Goal: Information Seeking & Learning: Compare options

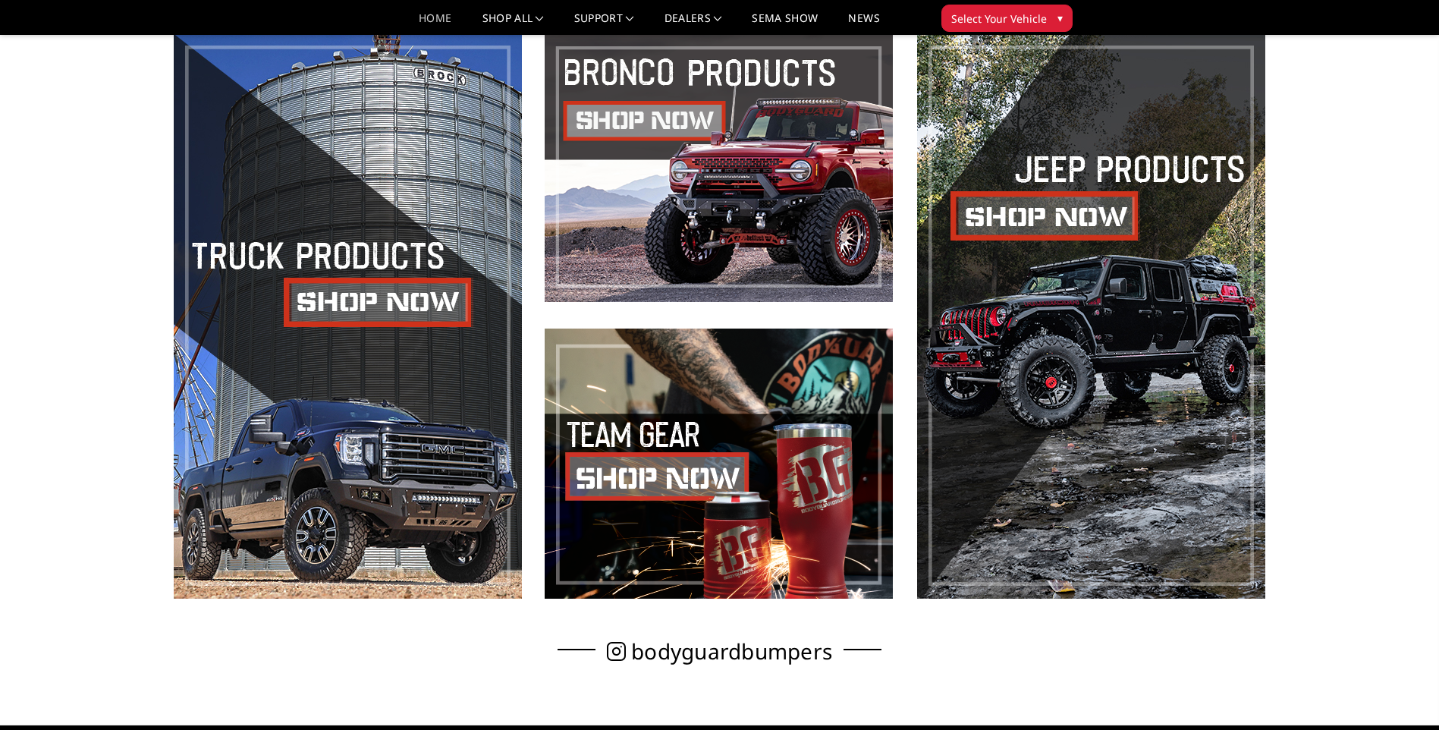
scroll to position [759, 0]
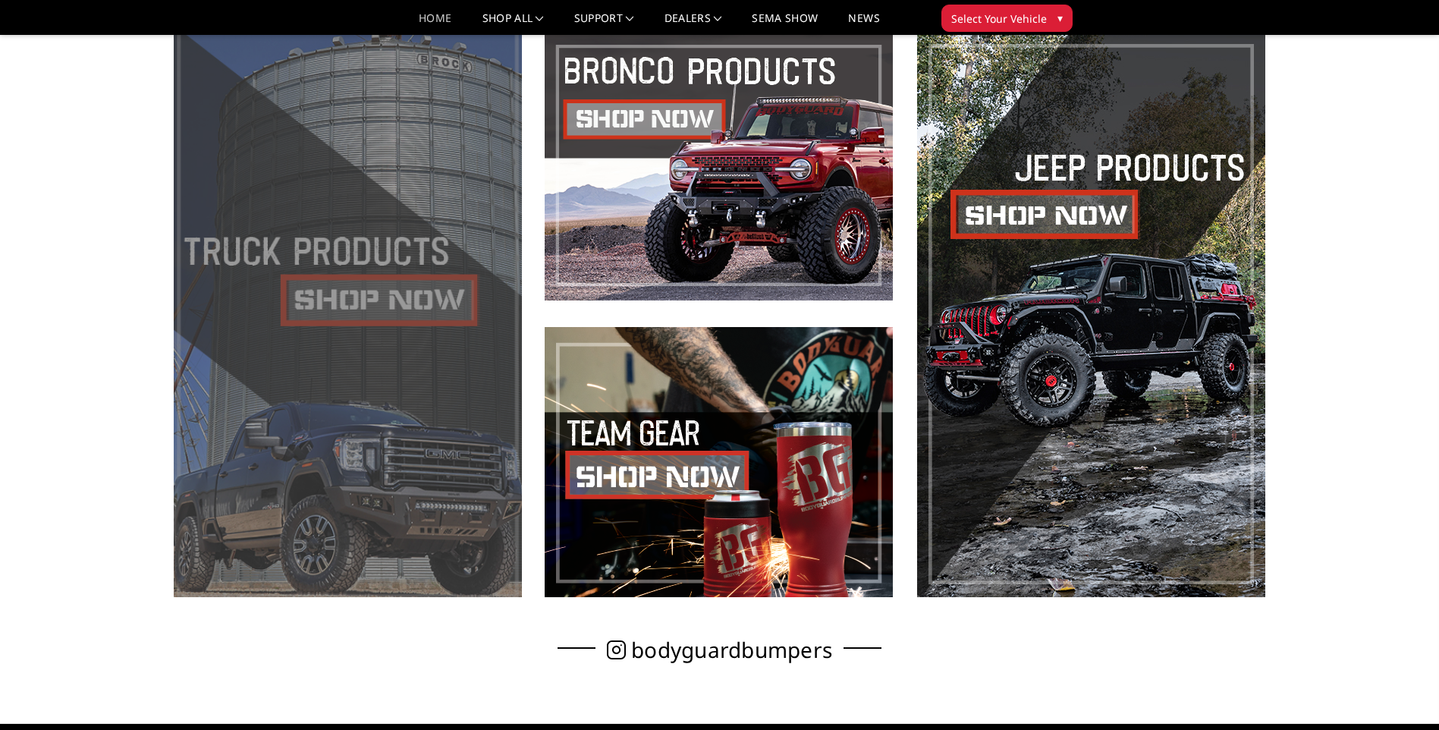
click at [380, 275] on span at bounding box center [348, 313] width 348 height 567
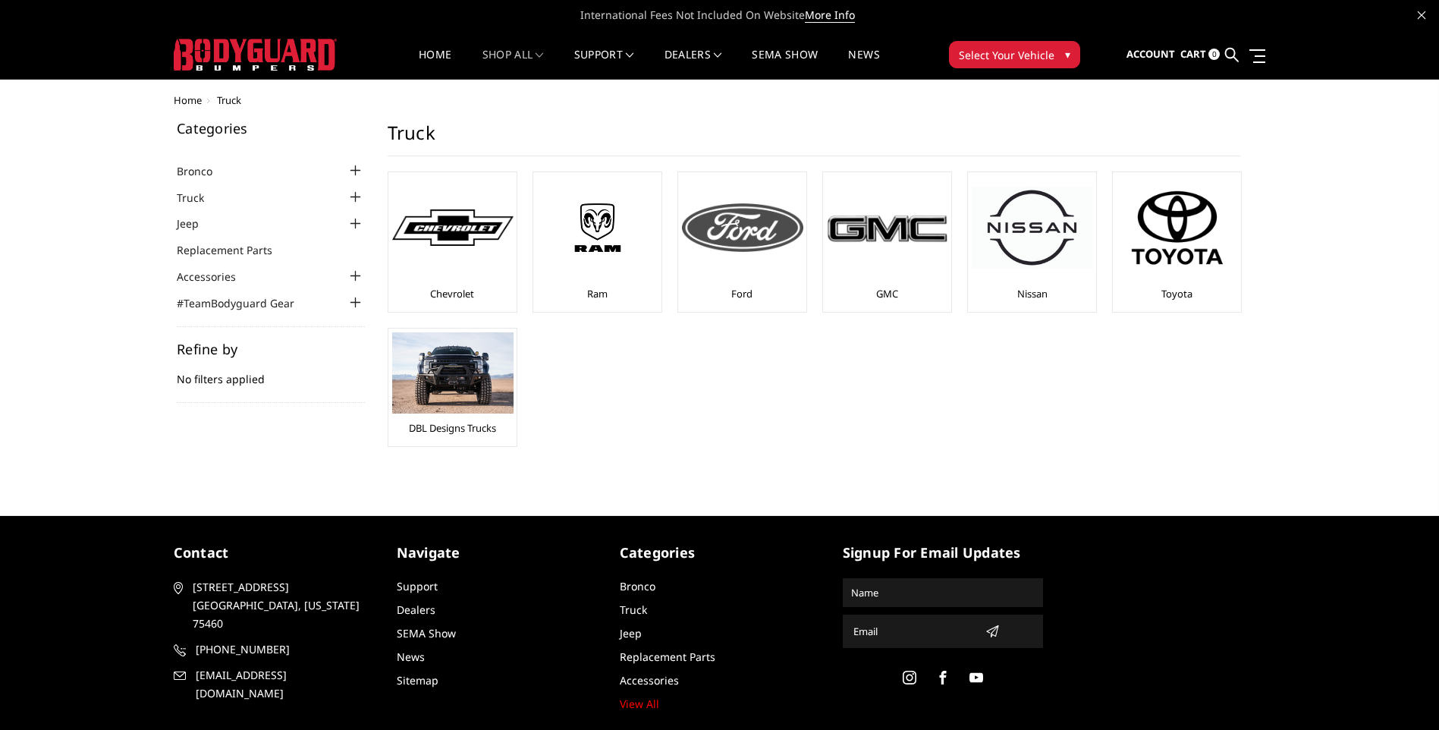
click at [715, 255] on div at bounding box center [742, 227] width 121 height 103
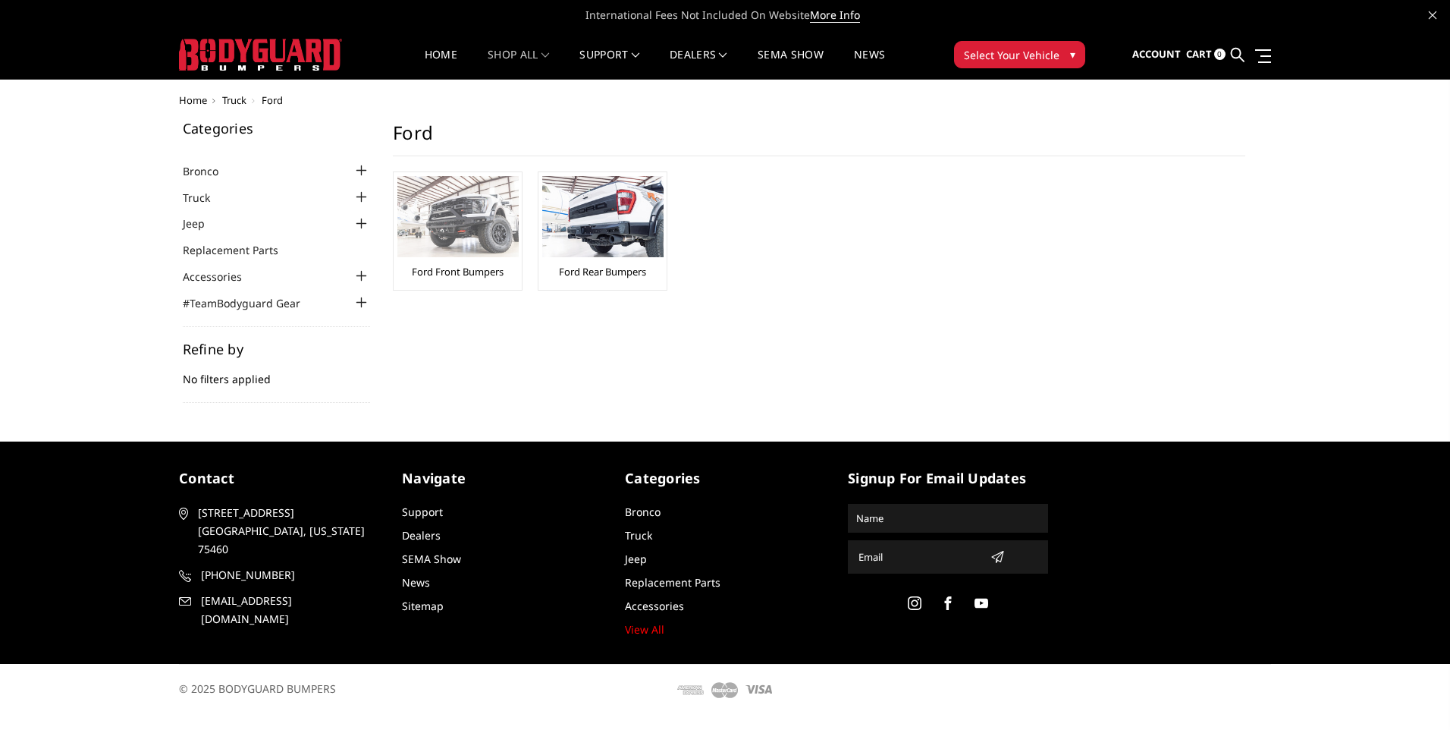
click at [482, 230] on img at bounding box center [457, 216] width 121 height 81
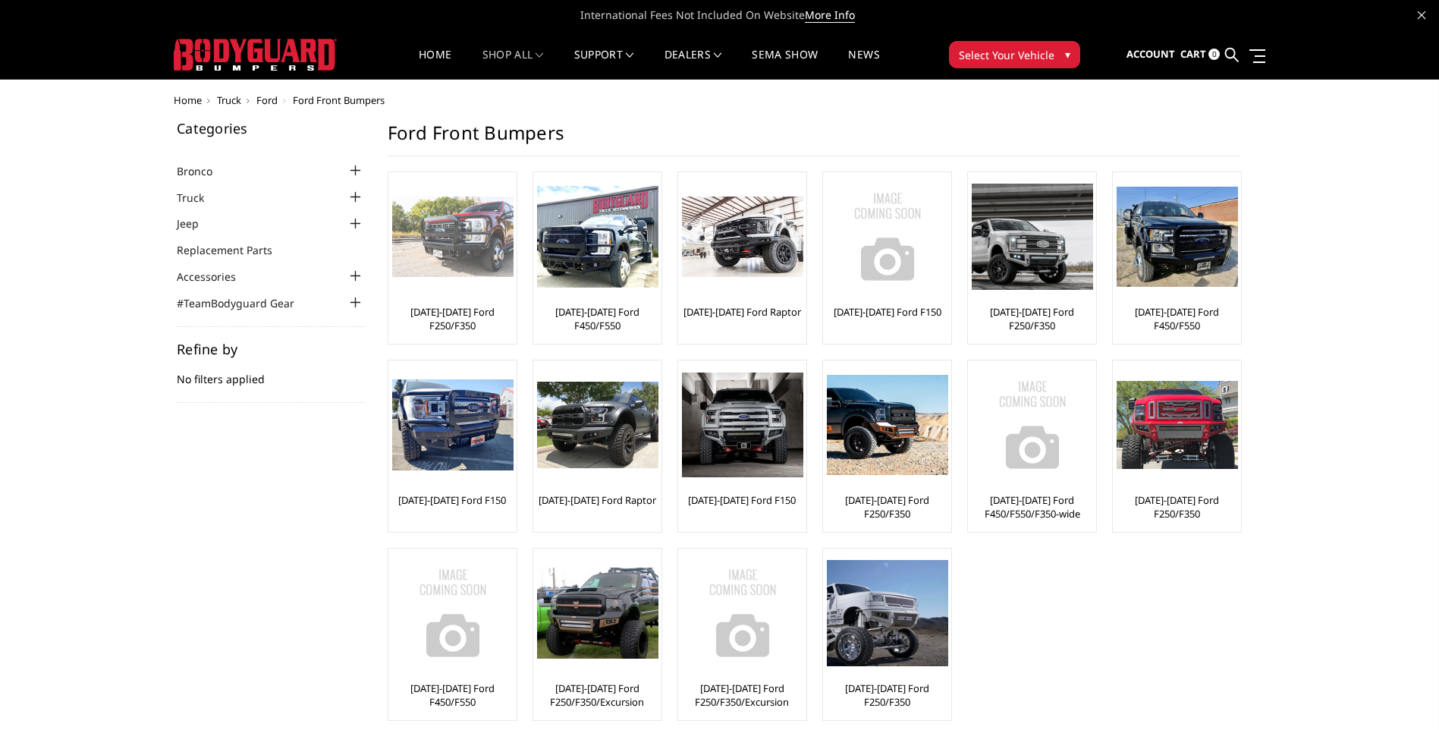
click at [469, 249] on img at bounding box center [452, 236] width 121 height 81
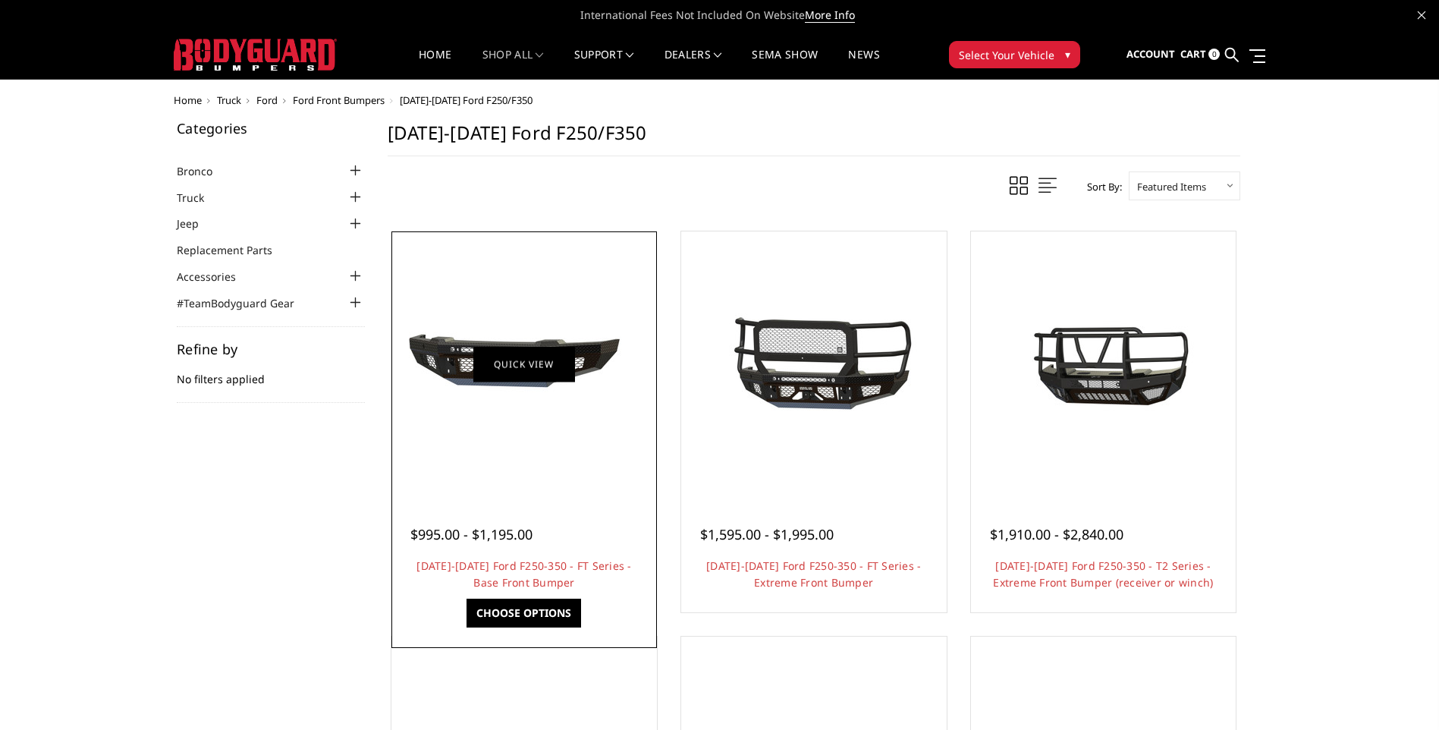
click at [532, 366] on link "Quick view" at bounding box center [524, 364] width 102 height 36
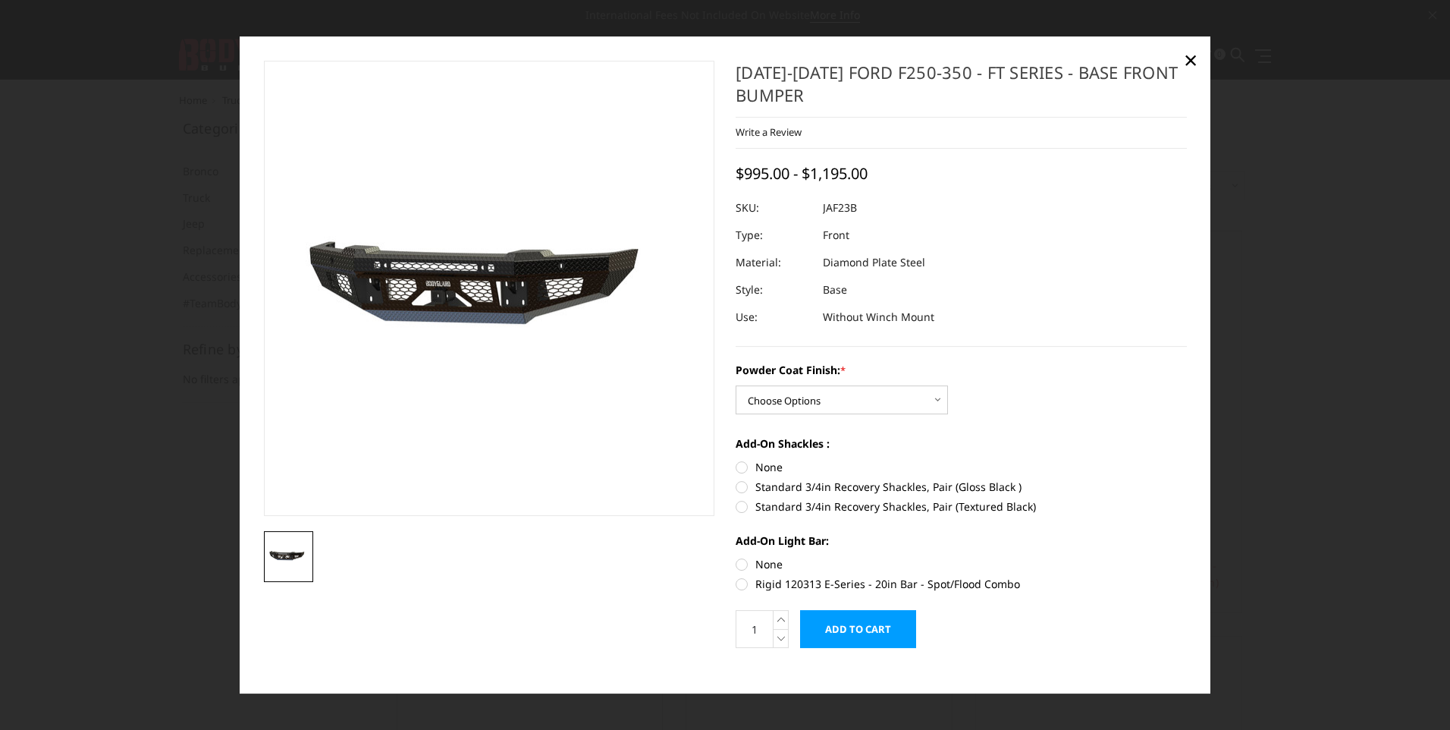
click at [467, 304] on img at bounding box center [510, 288] width 971 height 454
click at [286, 547] on img at bounding box center [289, 556] width 41 height 19
click at [935, 398] on select "Choose Options Bare Metal Gloss Black Powder Coat Textured Black Powder Coat" at bounding box center [842, 400] width 212 height 29
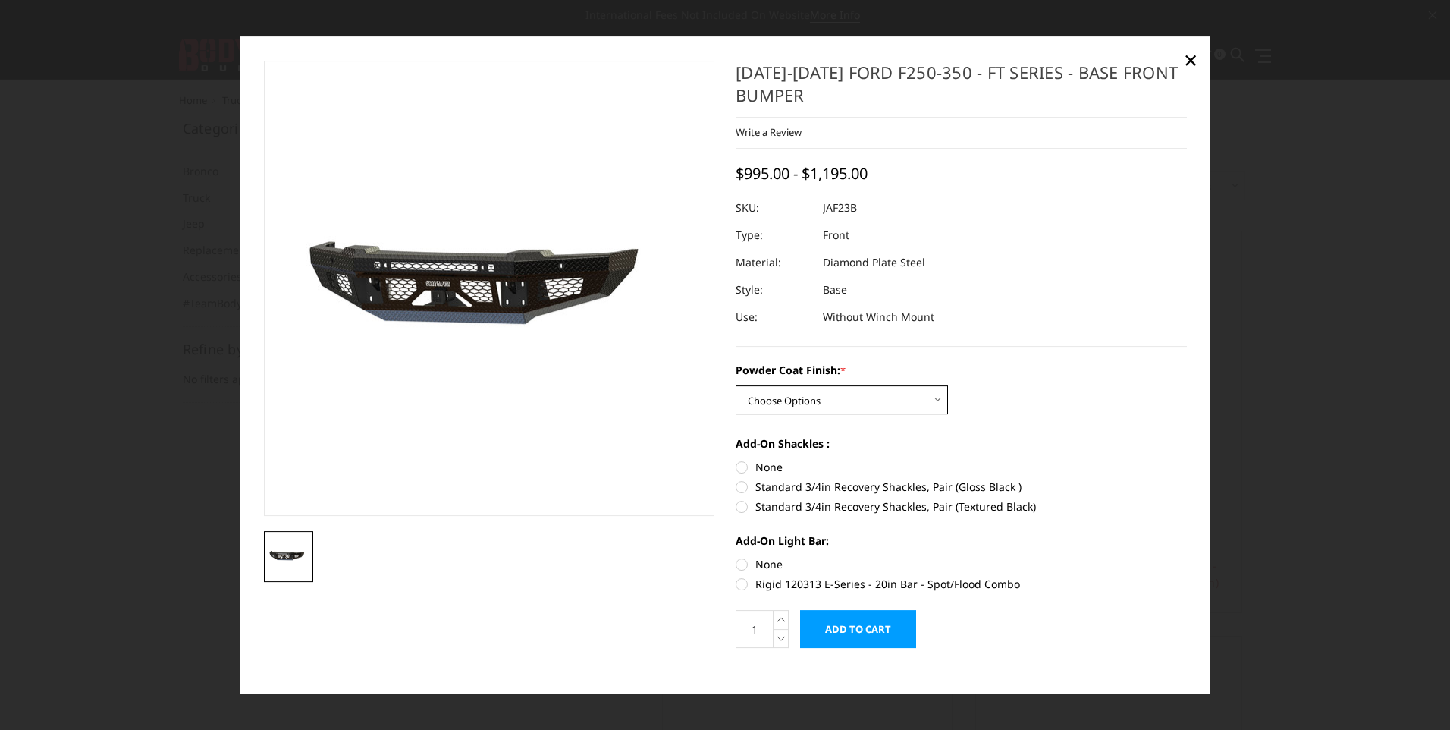
select select "3379"
click at [736, 386] on select "Choose Options Bare Metal Gloss Black Powder Coat Textured Black Powder Coat" at bounding box center [842, 400] width 212 height 29
click at [1193, 56] on span "×" at bounding box center [1191, 59] width 14 height 33
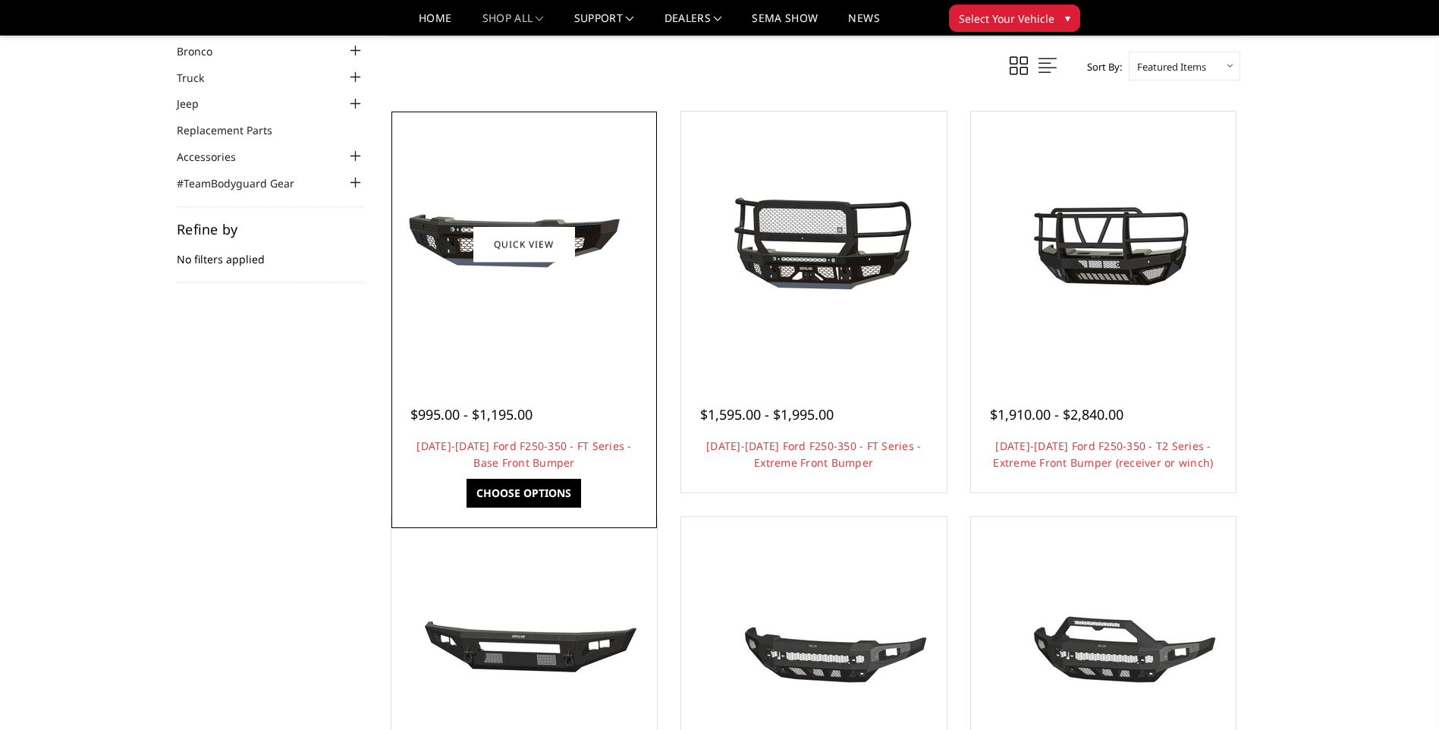
scroll to position [76, 0]
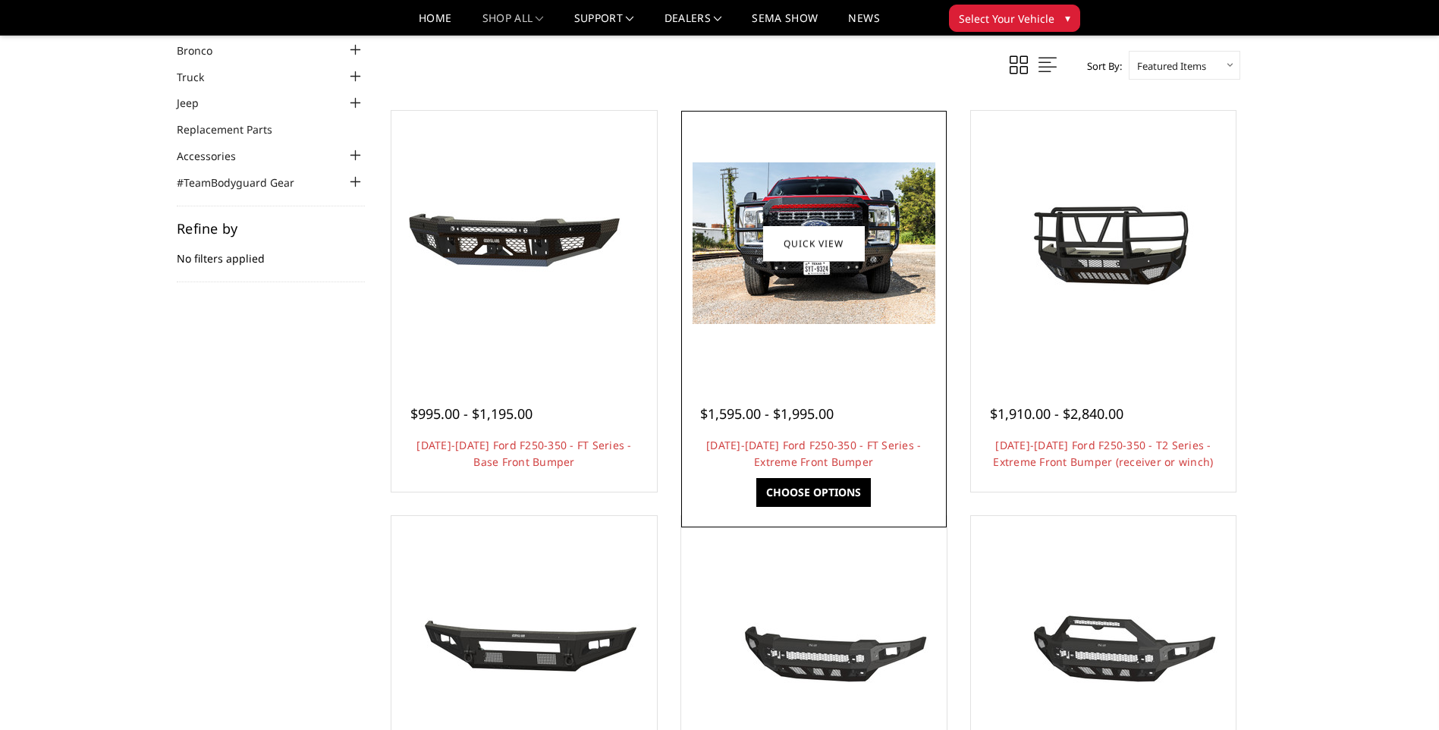
click at [844, 273] on img at bounding box center [814, 243] width 243 height 162
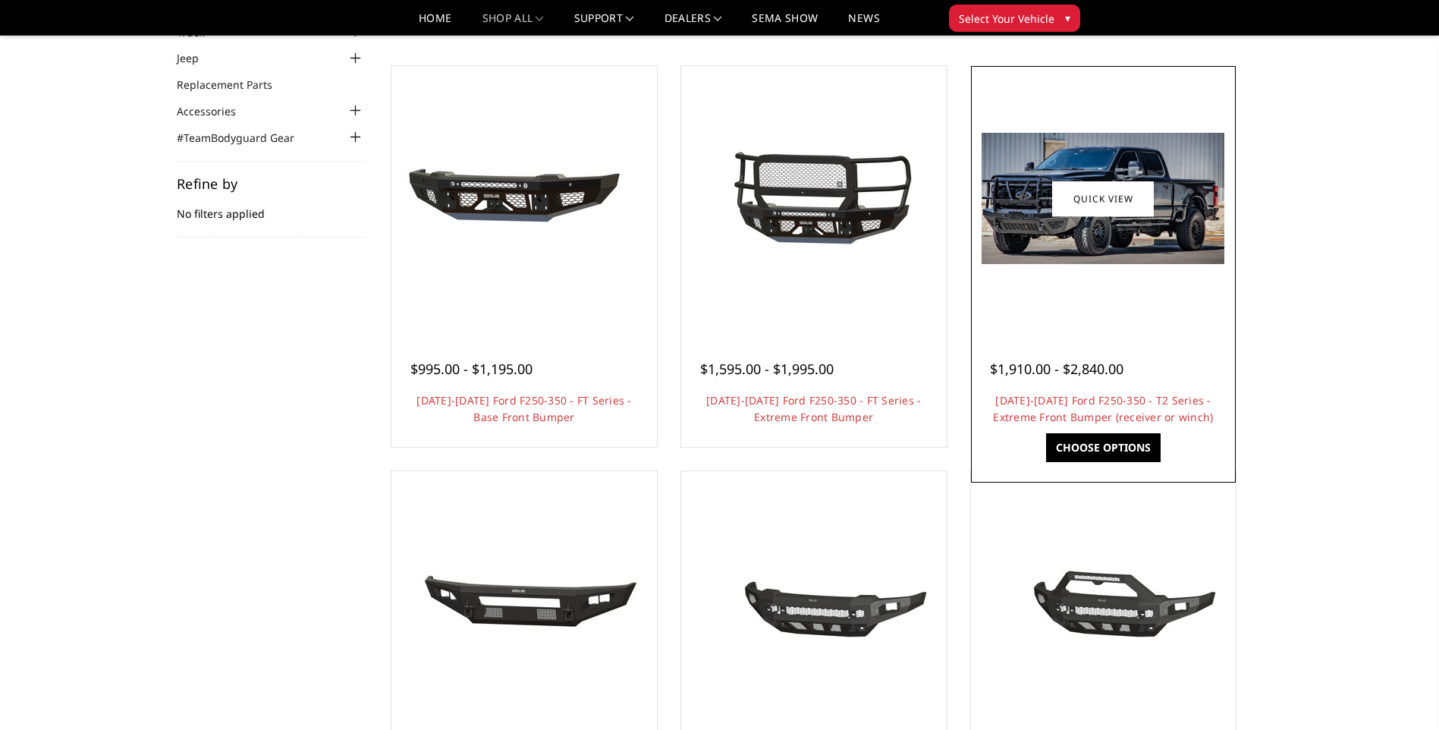
scroll to position [76, 0]
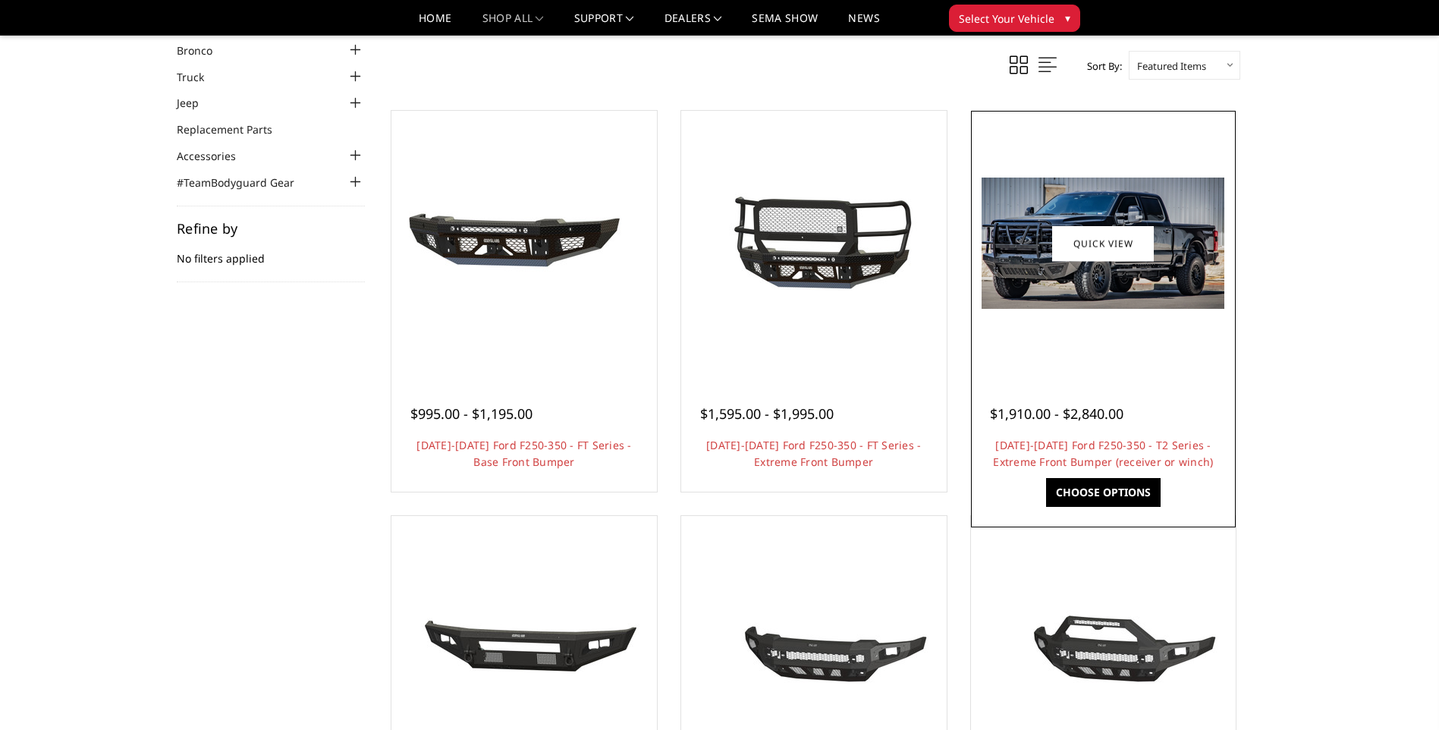
click at [1096, 220] on img at bounding box center [1103, 243] width 243 height 131
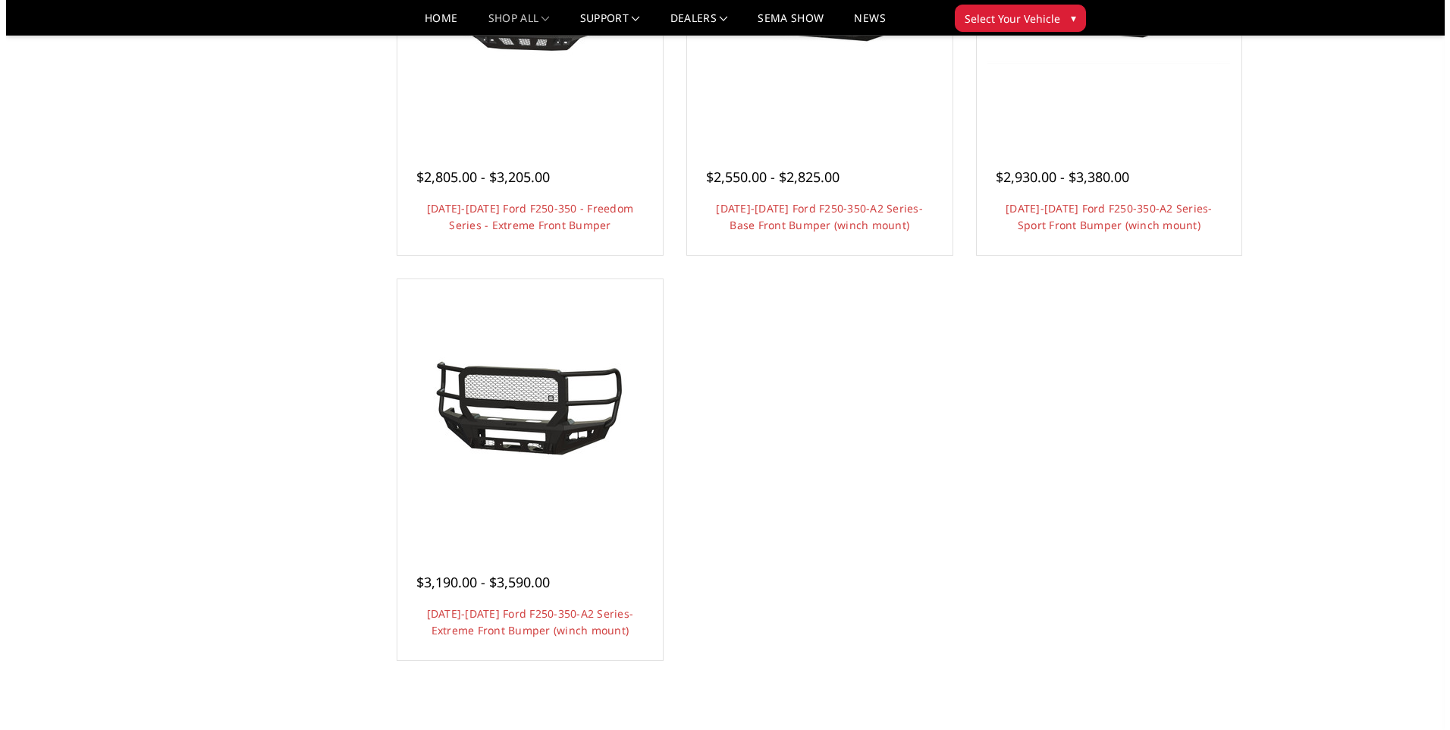
scroll to position [1138, 0]
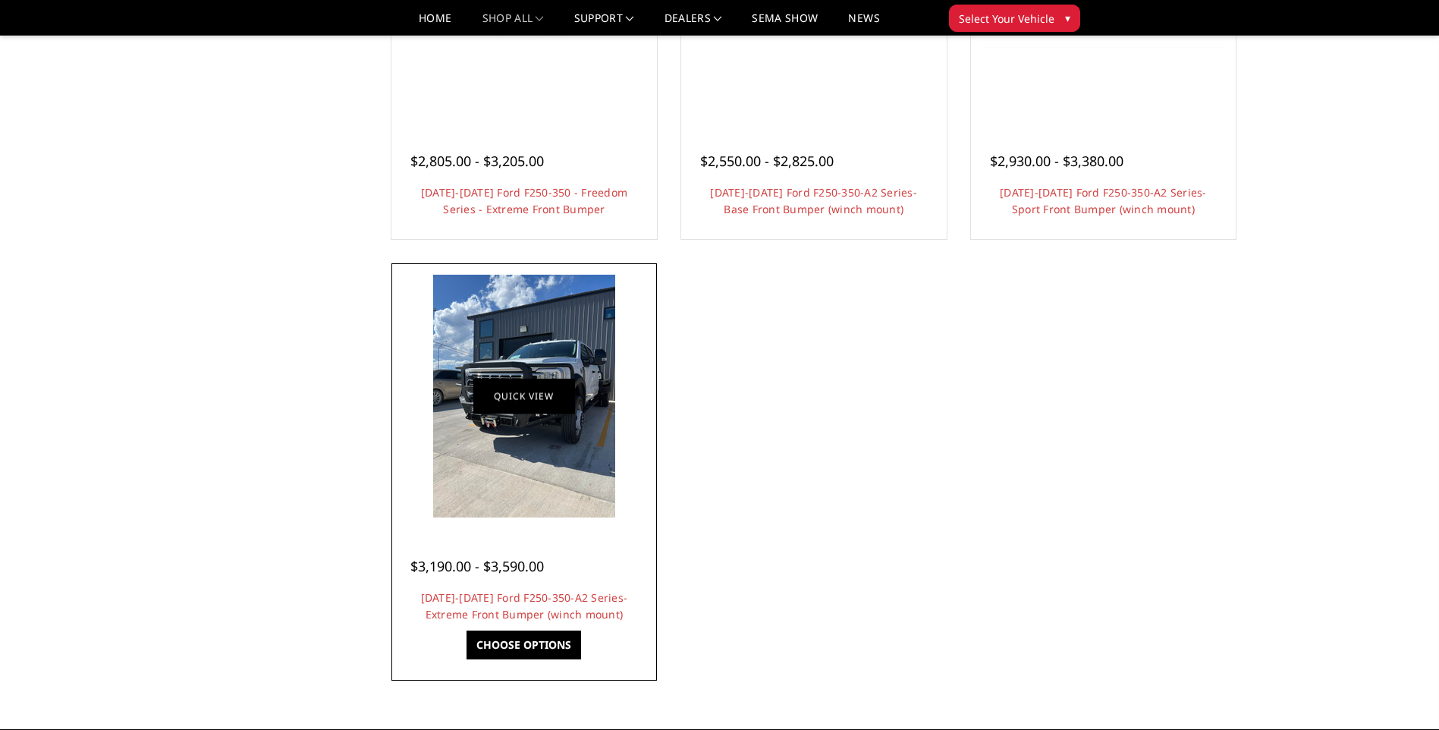
click at [511, 406] on link "Quick view" at bounding box center [524, 397] width 102 height 36
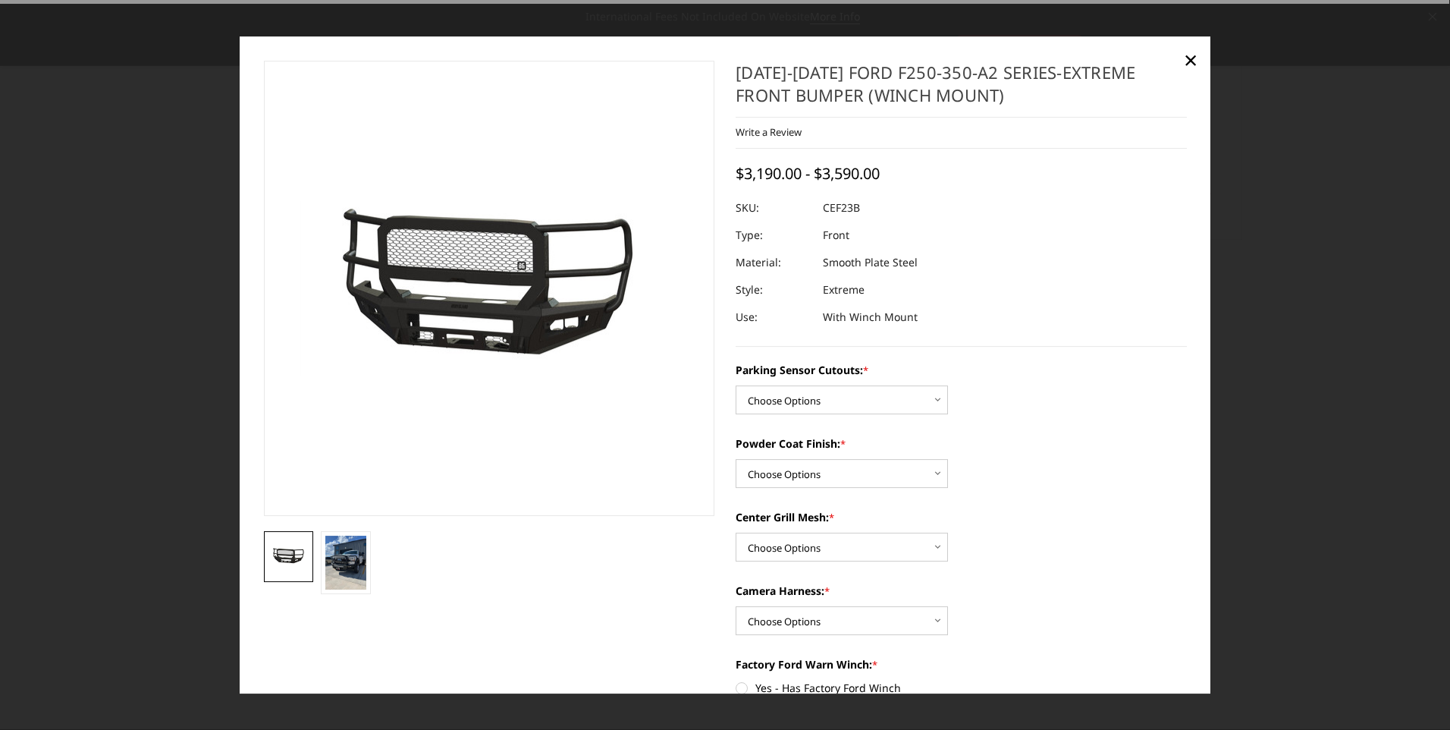
click at [511, 326] on img at bounding box center [458, 289] width 971 height 445
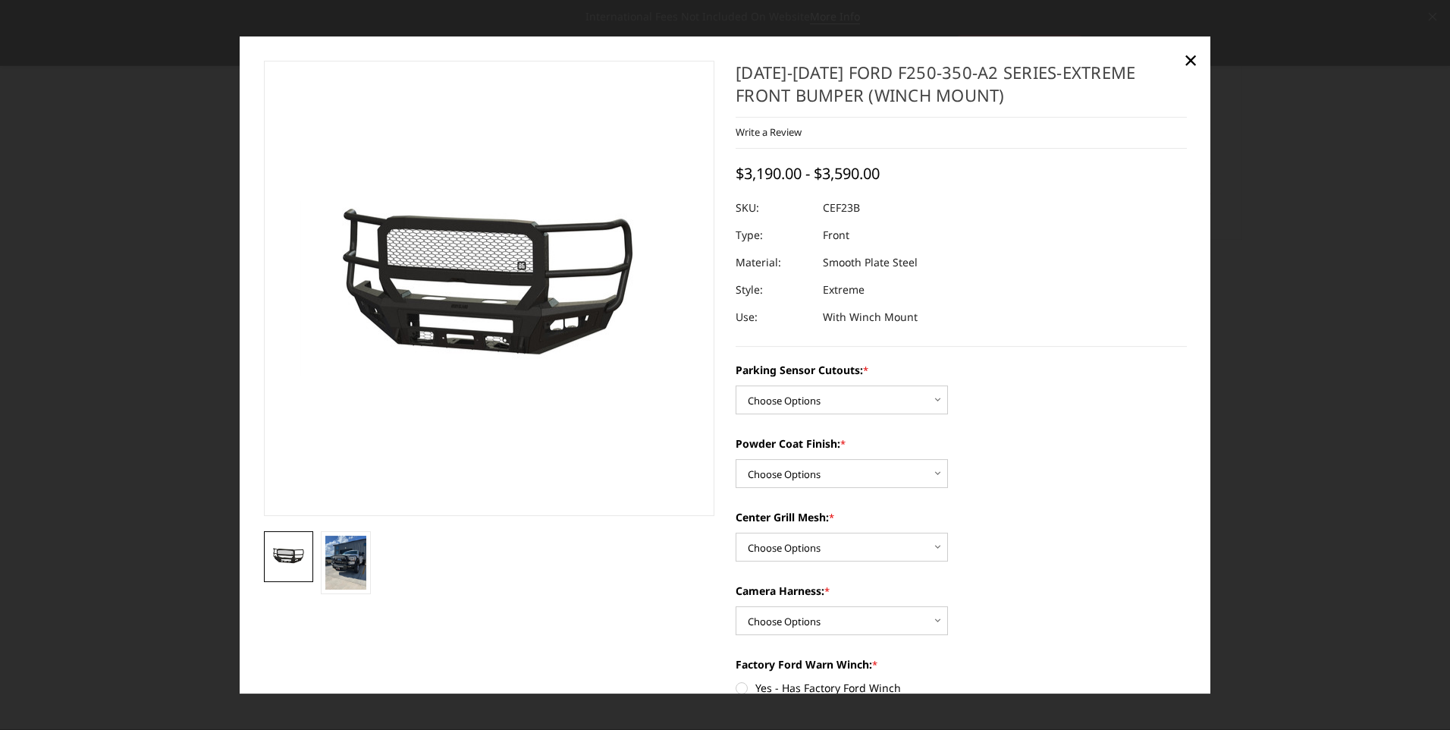
click at [289, 551] on img at bounding box center [289, 556] width 41 height 19
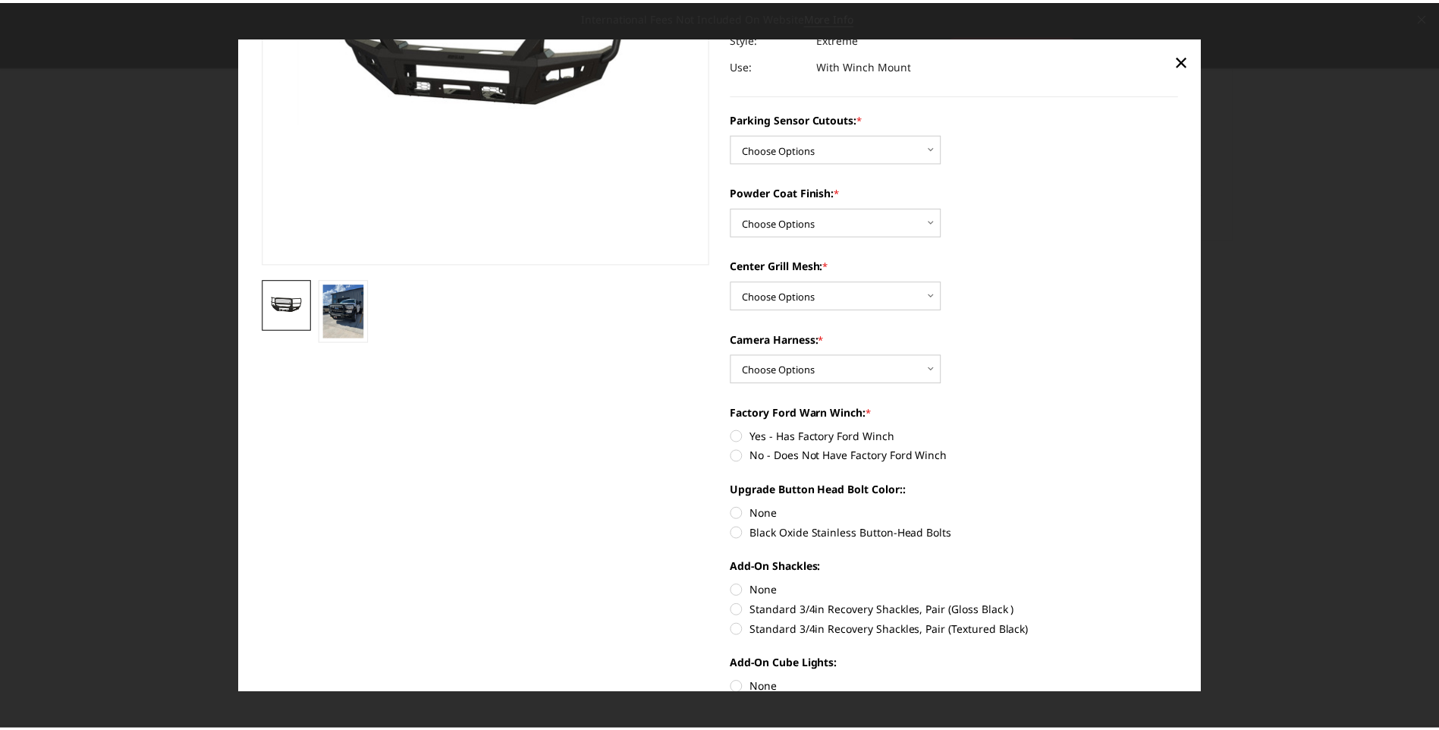
scroll to position [0, 0]
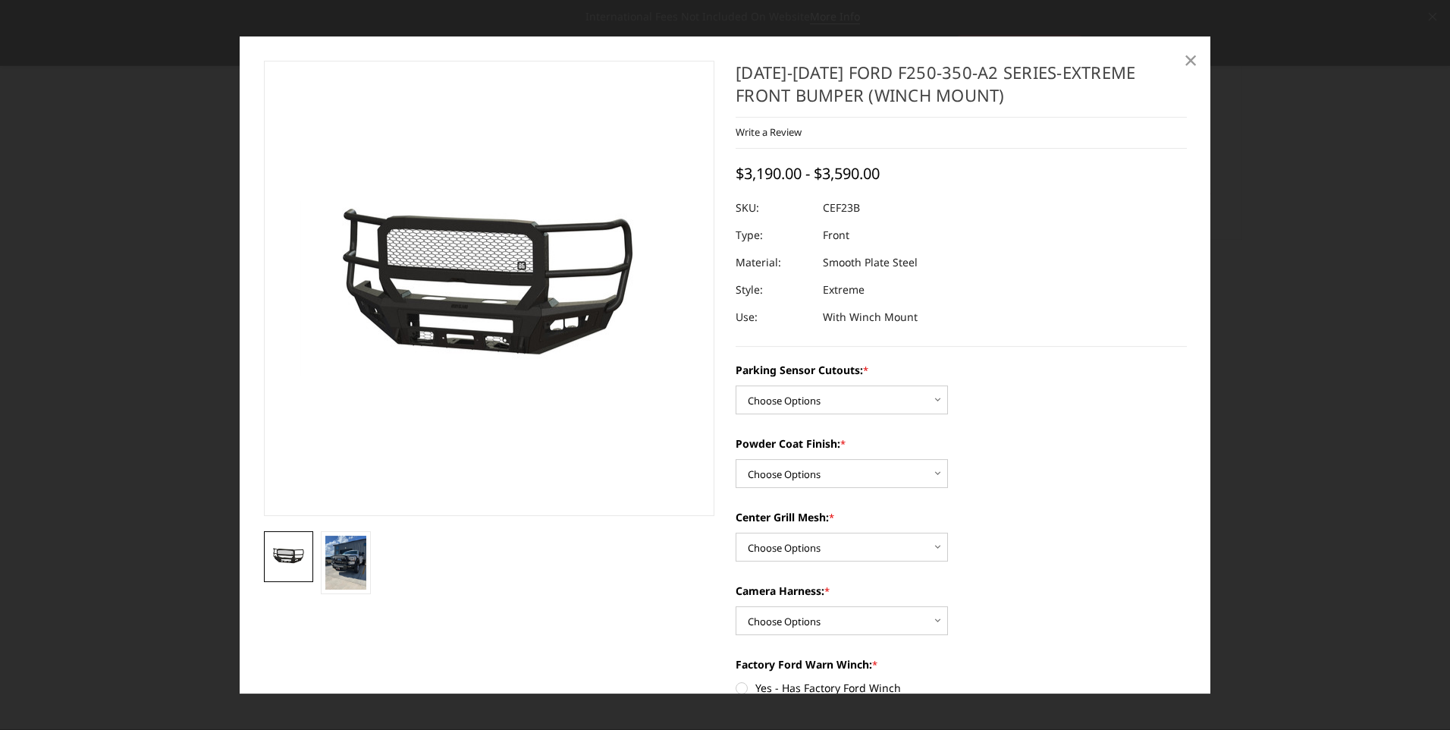
click at [1195, 55] on span "×" at bounding box center [1191, 59] width 14 height 33
